Goal: Information Seeking & Learning: Learn about a topic

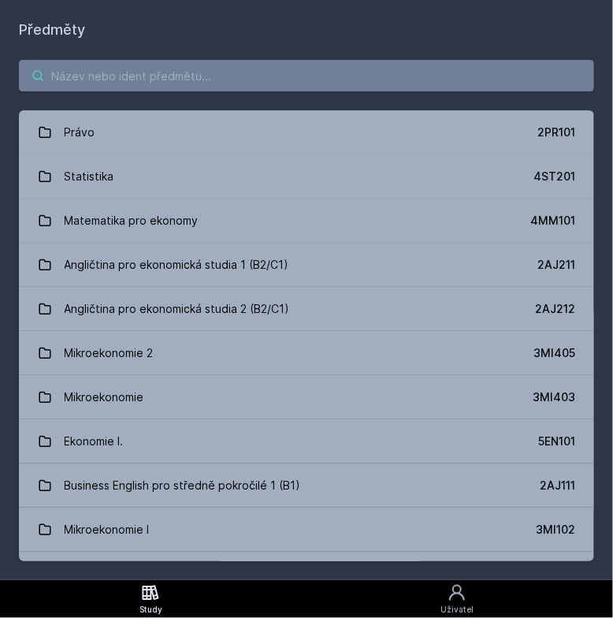
drag, startPoint x: 0, startPoint y: 0, endPoint x: 367, endPoint y: 79, distance: 375.4
click at [367, 79] on input "search" at bounding box center [306, 76] width 575 height 32
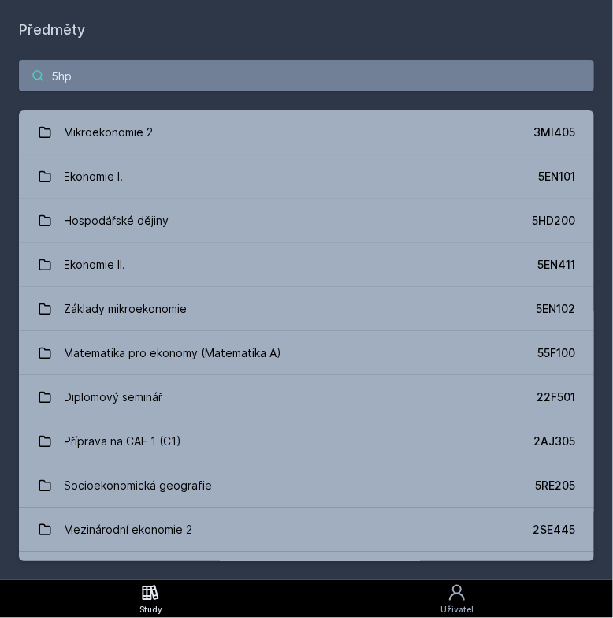
click at [367, 79] on input "5hp" at bounding box center [306, 76] width 575 height 32
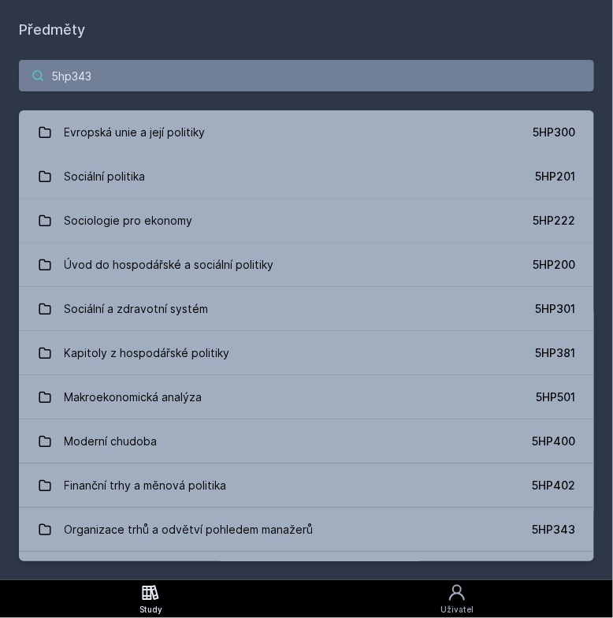
type input "5hp343"
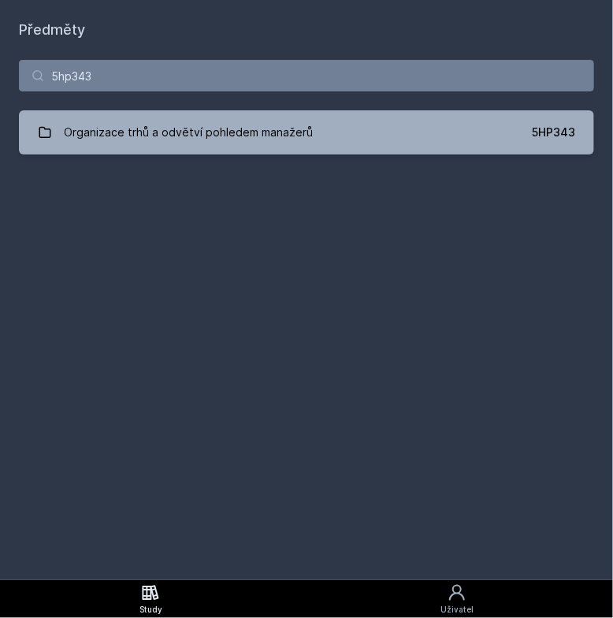
drag, startPoint x: 359, startPoint y: 163, endPoint x: 384, endPoint y: 107, distance: 61.3
click at [384, 107] on div "5hp343 Organizace trhů a odvětví pohledem manažerů 5HP343 Jejda, něco se pokazi…" at bounding box center [306, 107] width 613 height 132
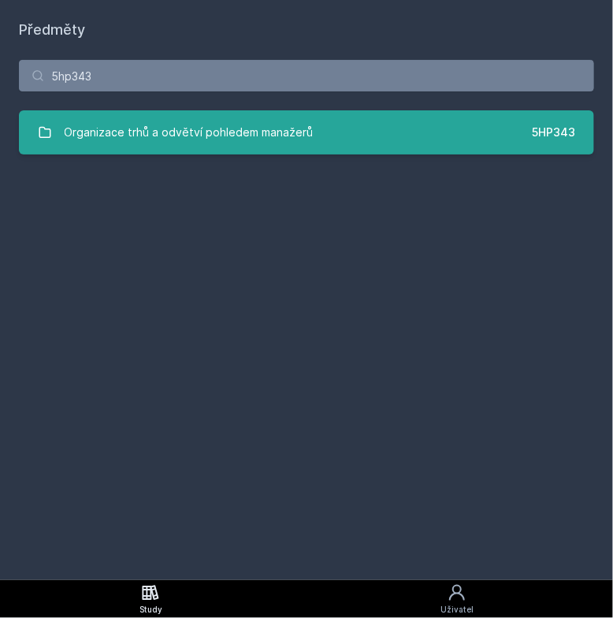
click at [384, 113] on link "Organizace trhů a odvětví pohledem manažerů 5HP343" at bounding box center [306, 132] width 575 height 44
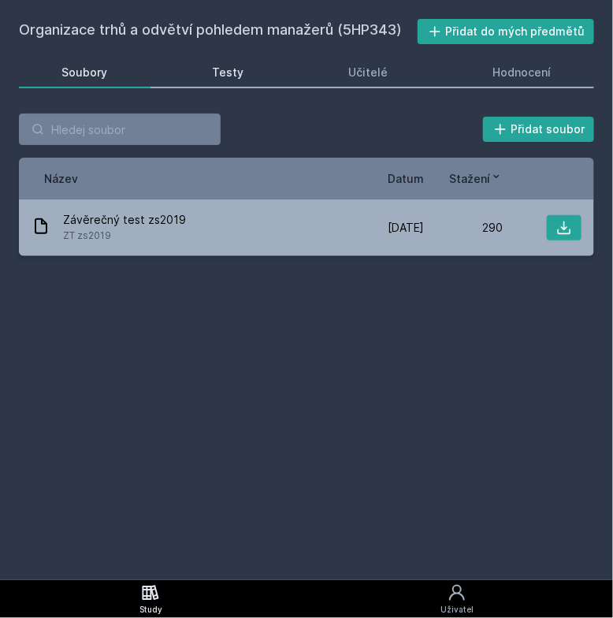
click at [246, 59] on link "Testy" at bounding box center [227, 73] width 117 height 32
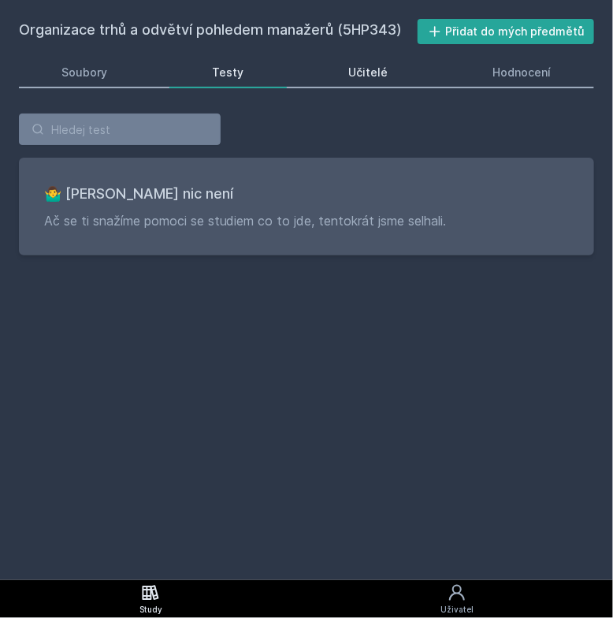
click at [428, 78] on link "Učitelé" at bounding box center [368, 73] width 125 height 32
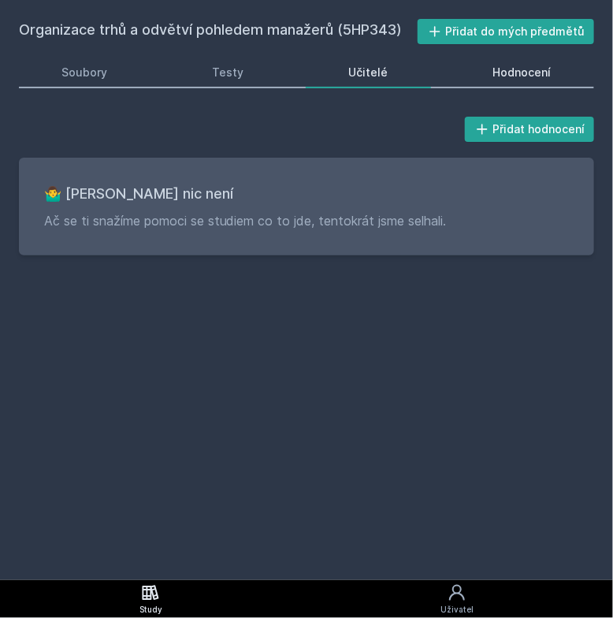
click at [504, 77] on div "Hodnocení" at bounding box center [522, 73] width 58 height 16
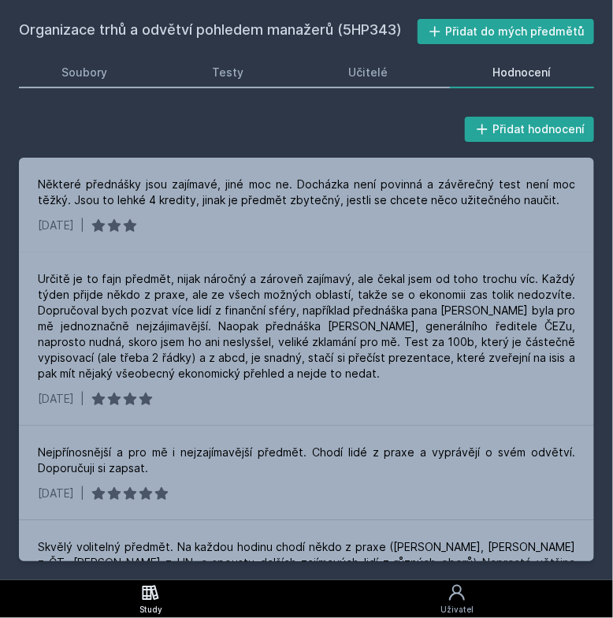
click at [178, 582] on link "Study" at bounding box center [151, 599] width 302 height 38
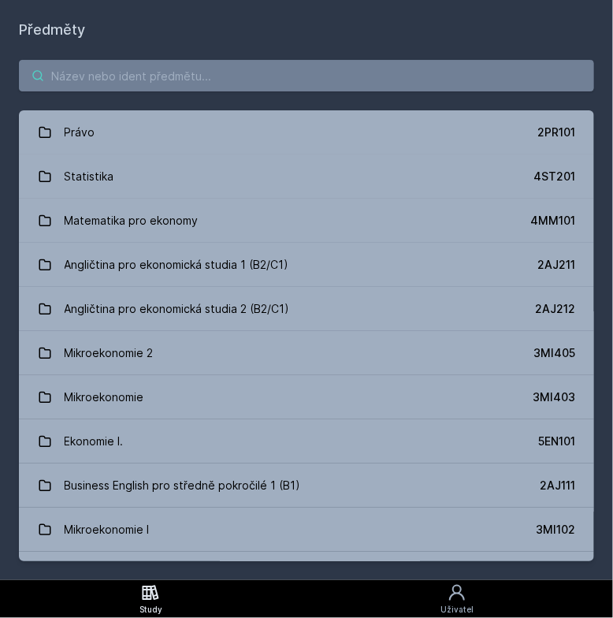
click at [258, 81] on input "search" at bounding box center [306, 76] width 575 height 32
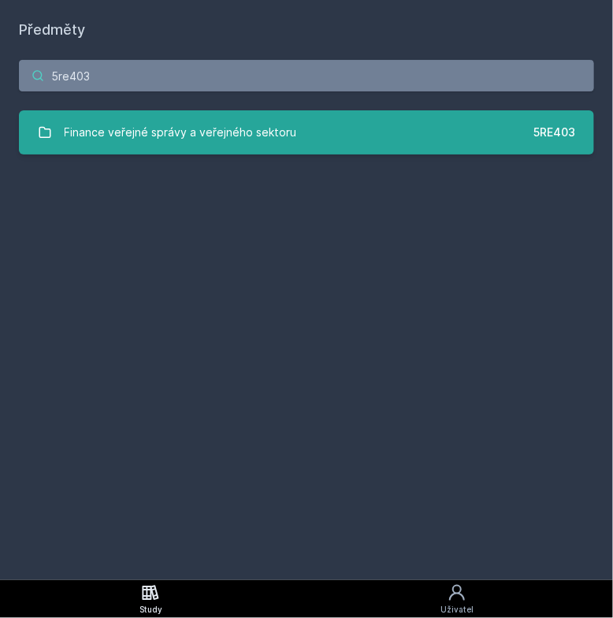
type input "5re403"
click at [356, 136] on link "Finance veřejné správy a veřejného sektoru 5RE403" at bounding box center [306, 132] width 575 height 44
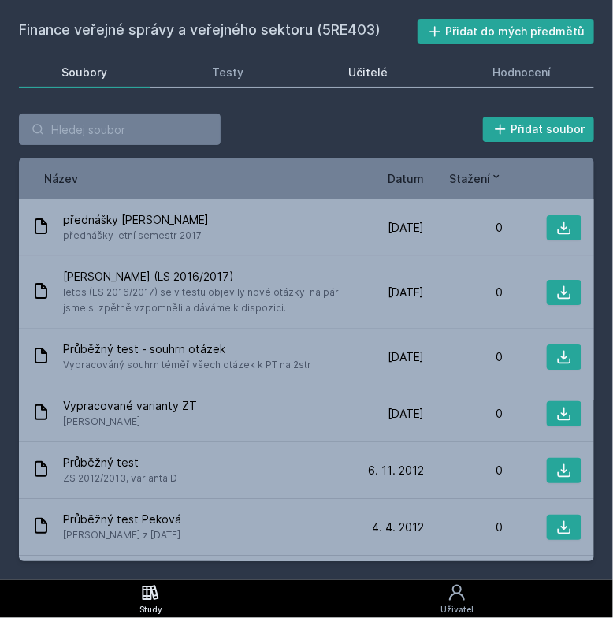
click at [386, 84] on link "Učitelé" at bounding box center [368, 73] width 125 height 32
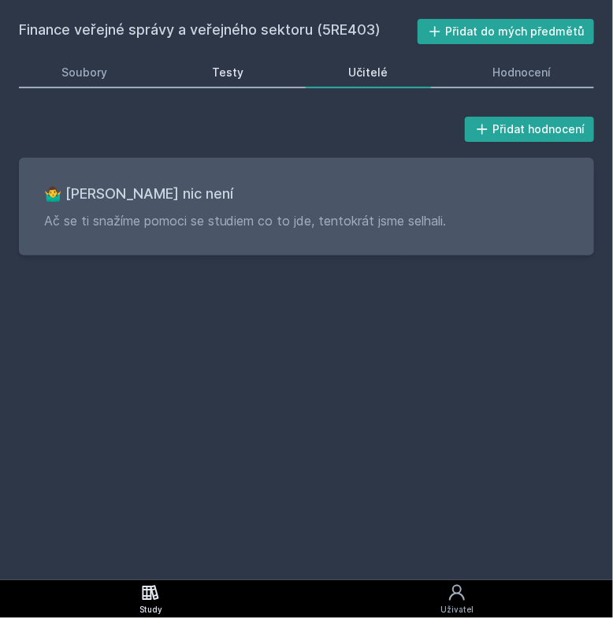
click at [224, 83] on link "Testy" at bounding box center [227, 73] width 117 height 32
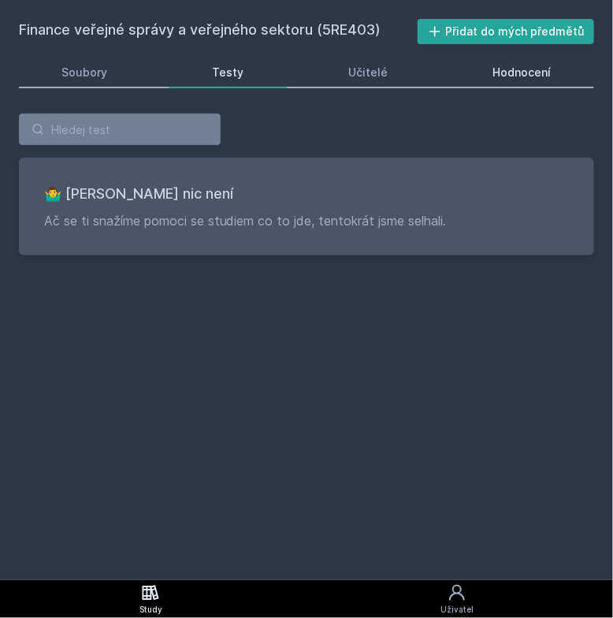
click at [529, 57] on link "Hodnocení" at bounding box center [522, 73] width 144 height 32
